Goal: Contribute content: Contribute content

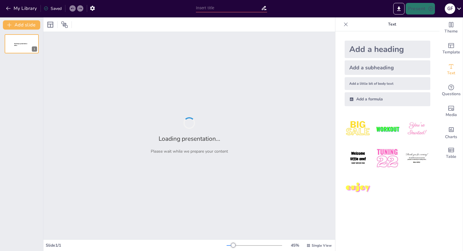
type input "Языковые модели DeepSeek и Gemini, возможности применения для задач NLP"
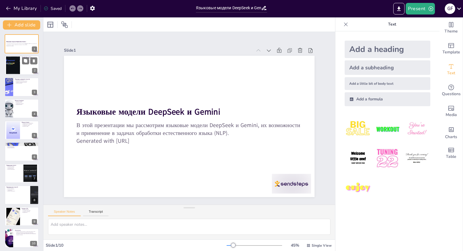
click at [17, 68] on div at bounding box center [12, 65] width 31 height 18
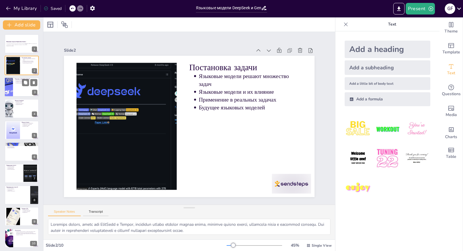
click at [14, 84] on div at bounding box center [21, 87] width 35 height 20
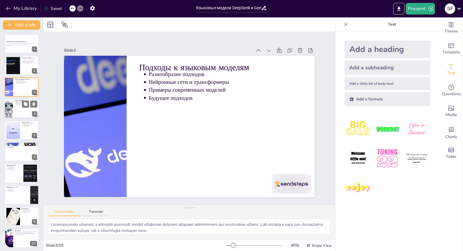
click at [16, 103] on li "Применение DeepSeek" at bounding box center [26, 103] width 21 height 1
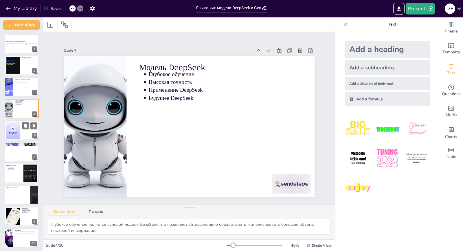
click at [10, 135] on div at bounding box center [13, 130] width 26 height 18
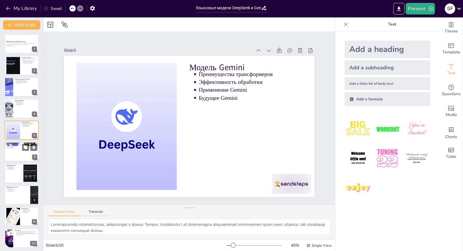
click at [20, 159] on div at bounding box center [21, 152] width 35 height 20
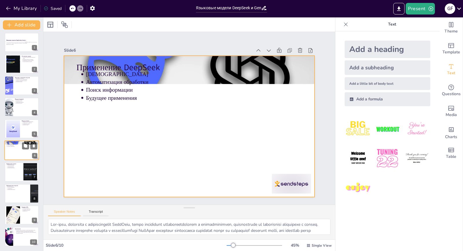
click at [16, 153] on div at bounding box center [21, 150] width 35 height 20
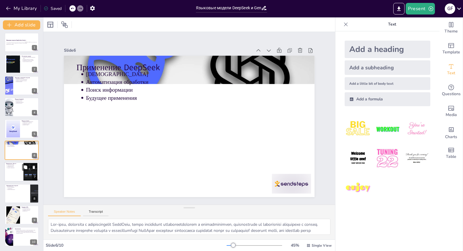
click at [18, 171] on div at bounding box center [21, 172] width 35 height 20
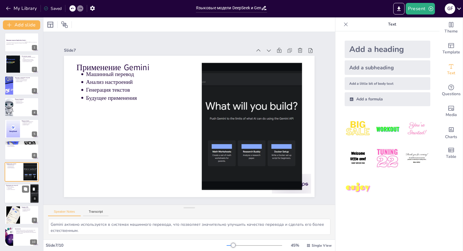
click at [18, 198] on div at bounding box center [21, 193] width 35 height 20
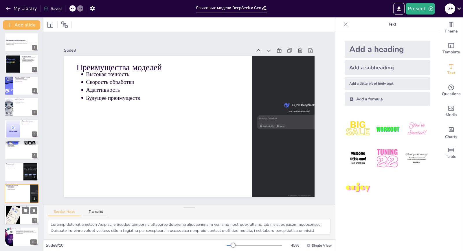
click at [16, 208] on div at bounding box center [13, 215] width 26 height 18
type textarea "Новые горизонты, открываемые языковыми моделями, позволяют развивать NLP в новы…"
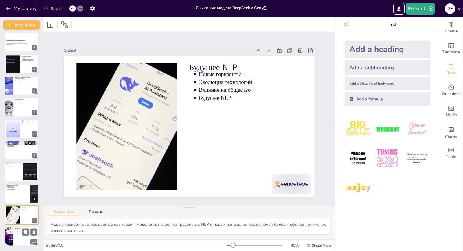
click at [20, 237] on div at bounding box center [21, 236] width 35 height 20
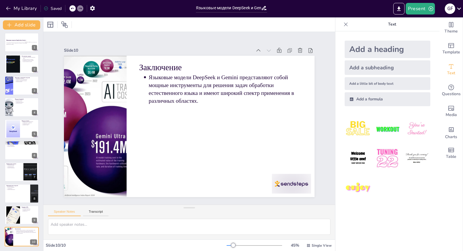
scroll to position [0, 0]
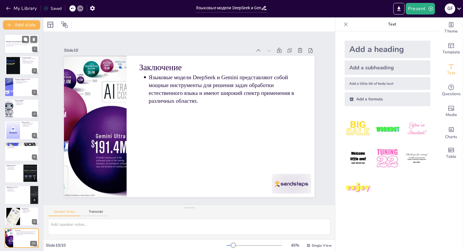
click at [8, 45] on p "В этой презентации мы рассмотрим языковые модели DeepSeek и Gemini, их возможно…" at bounding box center [21, 44] width 31 height 2
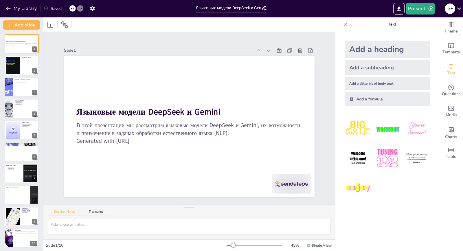
click at [72, 8] on icon at bounding box center [72, 8] width 3 height 3
click at [12, 8] on button "My Library" at bounding box center [21, 8] width 35 height 9
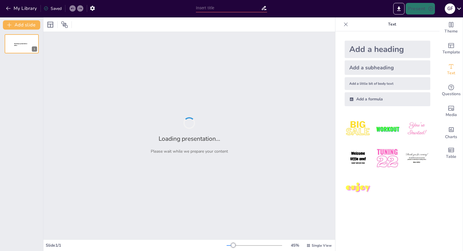
type input "Языковые модели DeepSeek и Gemini, возможности применения для задач NLP"
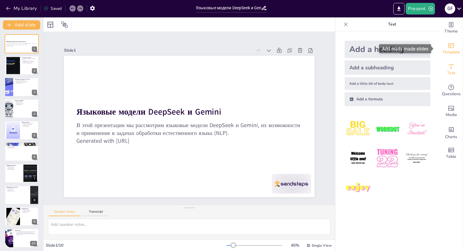
click at [444, 41] on div "Template" at bounding box center [451, 48] width 23 height 21
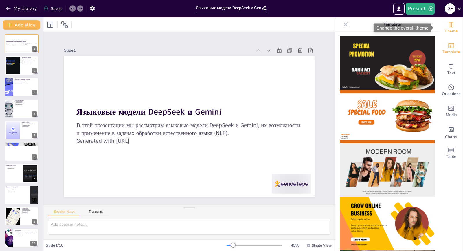
click at [447, 33] on span "Theme" at bounding box center [451, 31] width 13 height 6
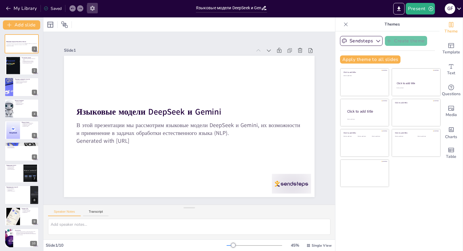
click at [95, 8] on icon "button" at bounding box center [92, 8] width 6 height 6
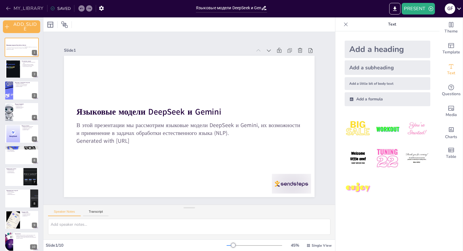
click at [8, 8] on icon "button" at bounding box center [9, 9] width 6 height 6
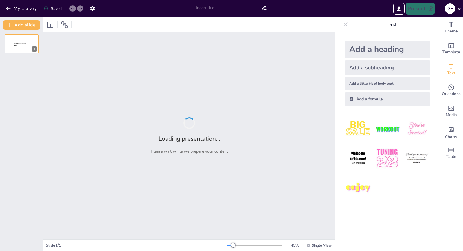
type input "Языковые модели DeepSeek и Gemini, возможности применения для задач NLP"
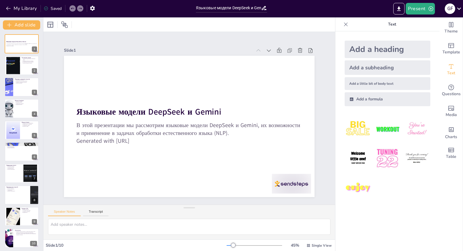
click at [262, 8] on icon at bounding box center [264, 8] width 6 height 6
click at [266, 7] on icon at bounding box center [264, 8] width 5 height 4
click at [264, 8] on icon at bounding box center [264, 8] width 6 height 6
click at [14, 72] on div at bounding box center [12, 65] width 31 height 18
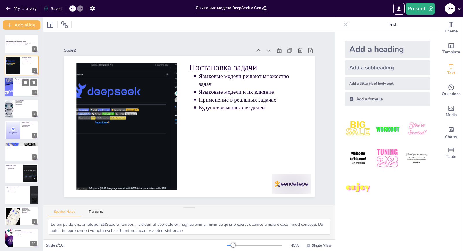
click at [14, 82] on div at bounding box center [21, 87] width 35 height 20
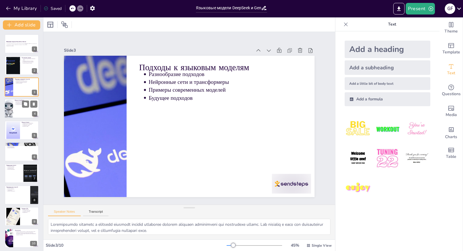
click at [17, 105] on div at bounding box center [21, 108] width 35 height 20
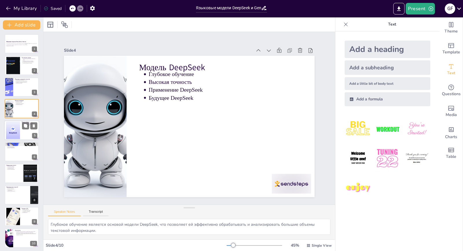
click at [21, 131] on div at bounding box center [21, 130] width 35 height 20
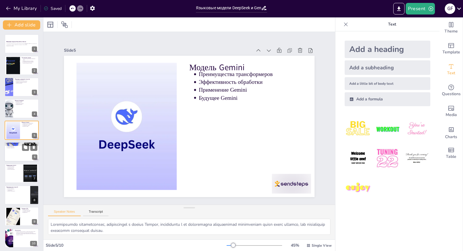
click at [24, 156] on div at bounding box center [21, 152] width 35 height 20
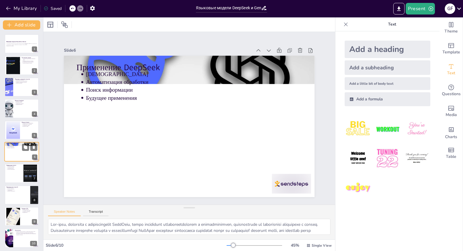
scroll to position [1, 0]
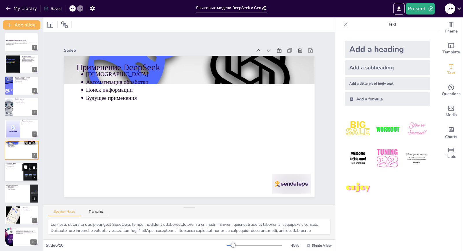
click at [25, 170] on button at bounding box center [25, 167] width 7 height 7
type textarea "Gemini активно используется в системах машинного перевода, что позволяет значит…"
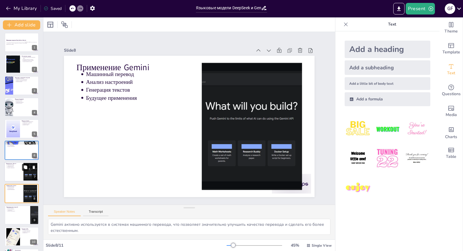
scroll to position [23, 0]
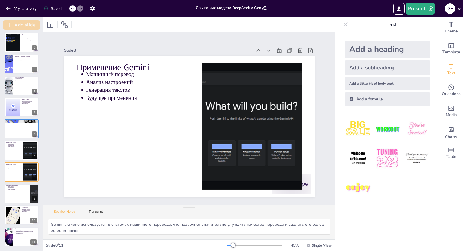
click at [29, 28] on button "Add slide" at bounding box center [21, 24] width 37 height 9
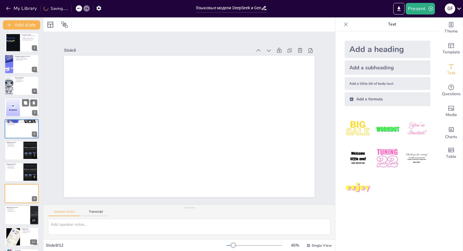
scroll to position [44, 0]
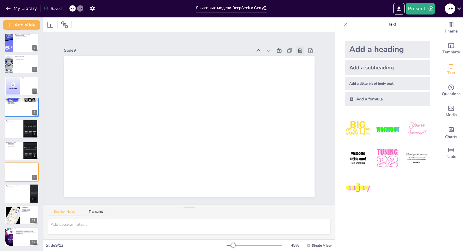
click at [315, 125] on icon at bounding box center [319, 129] width 8 height 8
type textarea "Высокая точность моделей DeepSeek и Gemini позволяет достигать отличных результ…"
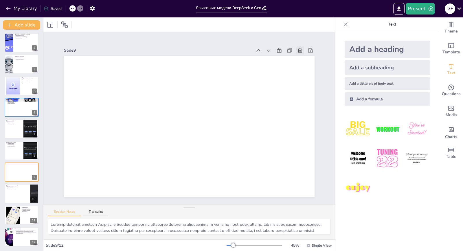
scroll to position [23, 0]
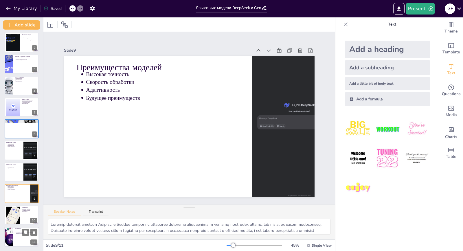
click at [17, 231] on p "Языковые модели DeepSeek и Gemini представляют собой мощные инструменты для реш…" at bounding box center [26, 231] width 21 height 4
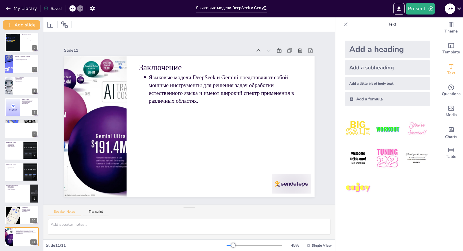
scroll to position [0, 0]
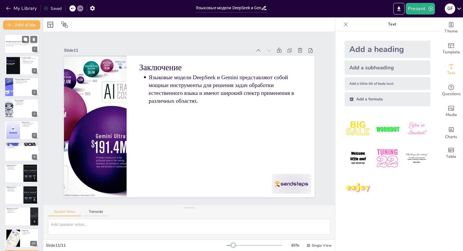
click at [16, 43] on p "В этой презентации мы рассмотрим языковые модели DeepSeek и Gemini, их возможно…" at bounding box center [21, 44] width 31 height 2
